Goal: Task Accomplishment & Management: Complete application form

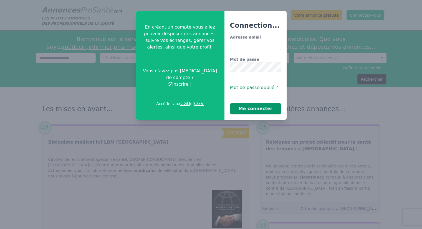
type input "**********"
click at [255, 107] on button "Me connecter" at bounding box center [255, 108] width 51 height 11
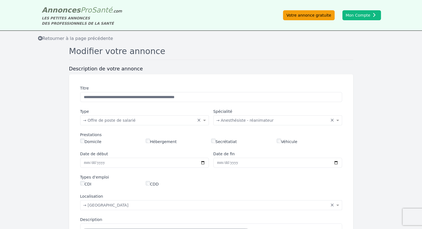
click at [306, 16] on link "Votre annonce gratuite" at bounding box center [308, 15] width 51 height 10
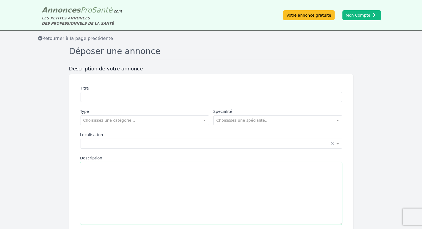
click at [217, 202] on textarea "Description" at bounding box center [211, 193] width 262 height 63
paste textarea "**********"
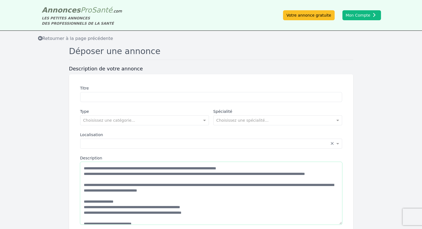
drag, startPoint x: 253, startPoint y: 169, endPoint x: 36, endPoint y: 155, distance: 217.5
click at [36, 155] on form "Description de votre annonce Titre Type Choisissez une catégorie... Spécialité …" at bounding box center [211, 179] width 422 height 228
type textarea "**********"
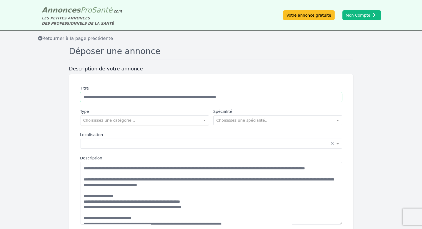
type input "**********"
click at [144, 120] on input "text" at bounding box center [138, 120] width 111 height 6
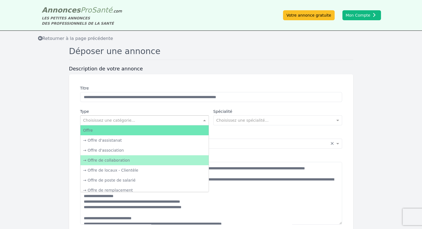
click at [123, 162] on div "→ Offre de collaboration" at bounding box center [144, 160] width 128 height 10
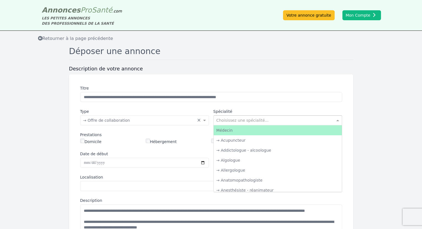
click at [275, 120] on input "text" at bounding box center [271, 120] width 111 height 6
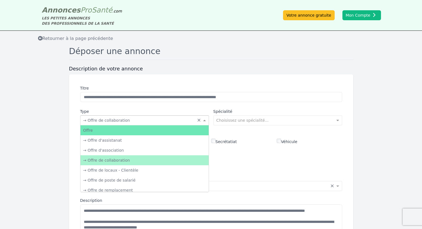
click at [161, 122] on input "text" at bounding box center [138, 120] width 111 height 6
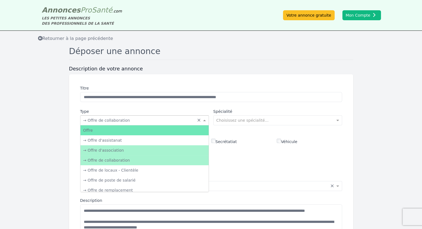
click at [142, 152] on div "→ Offre d'association" at bounding box center [144, 150] width 128 height 10
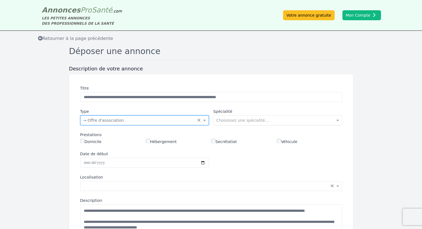
click at [247, 121] on input "text" at bounding box center [271, 120] width 111 height 6
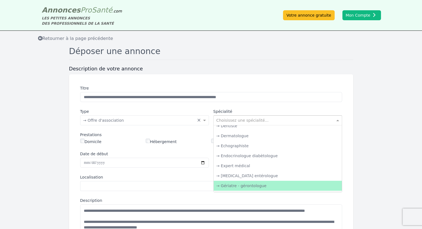
scroll to position [222, 0]
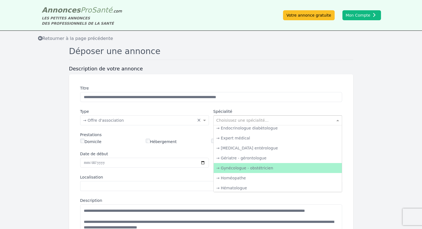
click at [260, 168] on div "→ Gynécologue - obstétricien" at bounding box center [278, 168] width 128 height 10
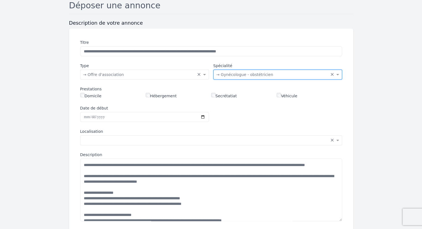
scroll to position [55, 0]
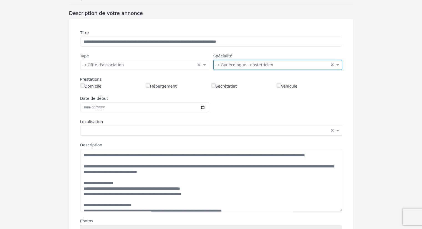
click at [133, 132] on div "Saisissez la localisation... × ×" at bounding box center [211, 131] width 262 height 10
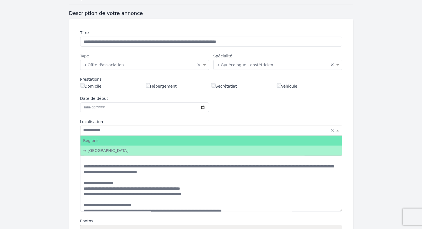
type input "**********"
click at [115, 149] on div "→ [GEOGRAPHIC_DATA]" at bounding box center [210, 151] width 261 height 10
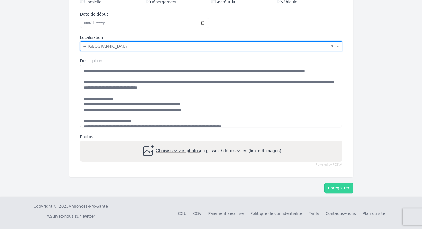
scroll to position [140, 0]
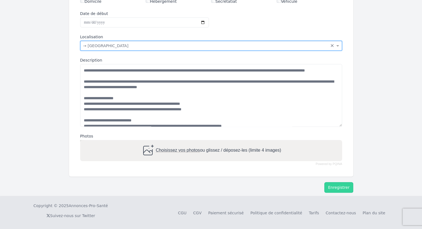
click at [156, 148] on span "Choisissez vos photos" at bounding box center [178, 150] width 44 height 5
click at [156, 142] on input "Choisissez vos photos ou glissez / déposez-les (limite 4 images)" at bounding box center [211, 141] width 262 height 2
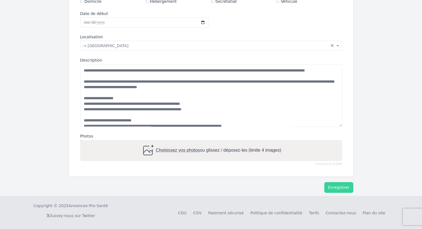
type input "**********"
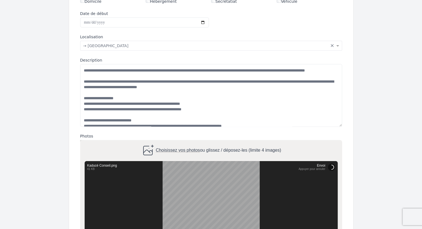
scroll to position [216, 0]
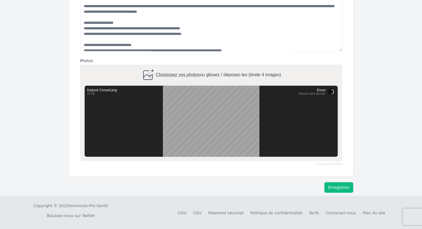
click at [343, 189] on button "Enregistrer" at bounding box center [338, 187] width 29 height 11
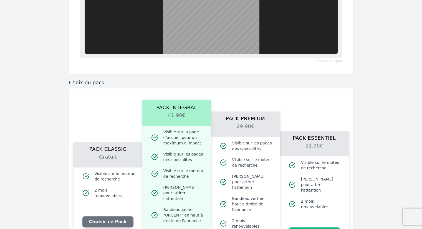
scroll to position [354, 0]
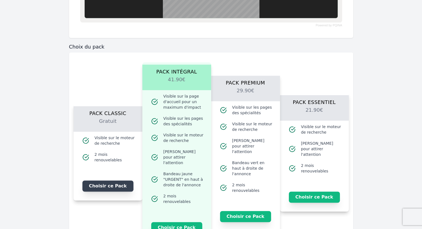
click at [110, 185] on button "Choisir ce Pack" at bounding box center [107, 186] width 51 height 11
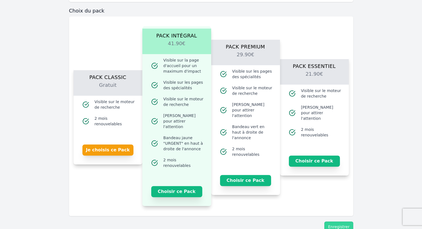
scroll to position [424, 0]
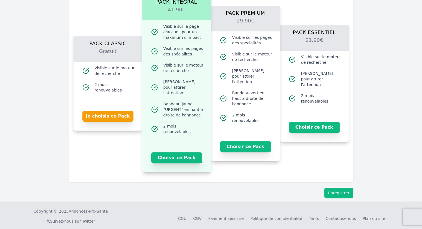
click at [340, 188] on button "Enregistrer" at bounding box center [338, 193] width 29 height 11
